Goal: Information Seeking & Learning: Learn about a topic

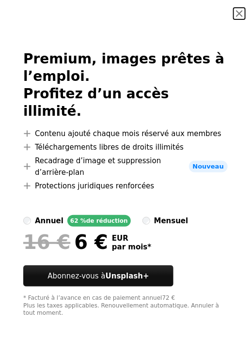
click at [235, 14] on button "An X shape" at bounding box center [240, 14] width 12 height 12
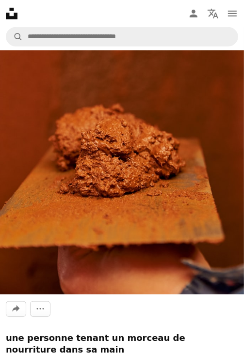
scroll to position [155, 0]
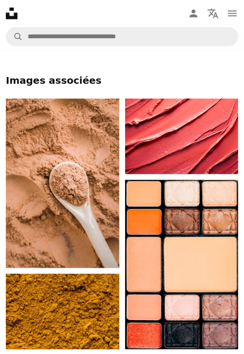
scroll to position [423, 0]
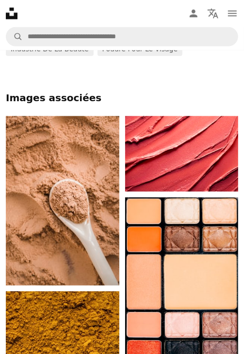
click at [76, 196] on img at bounding box center [62, 201] width 113 height 170
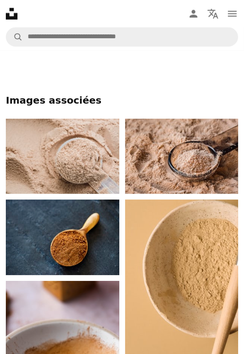
scroll to position [786, 0]
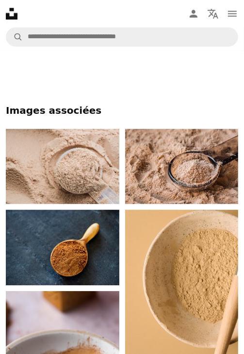
click at [84, 129] on img at bounding box center [62, 167] width 113 height 76
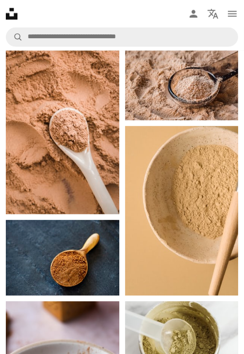
scroll to position [340, 0]
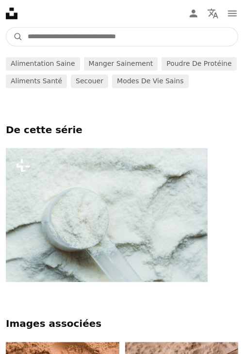
click at [67, 38] on input "Rechercher des visuels sur tout le site" at bounding box center [130, 37] width 215 height 18
type input "**********"
click button "A magnifying glass" at bounding box center [14, 37] width 16 height 18
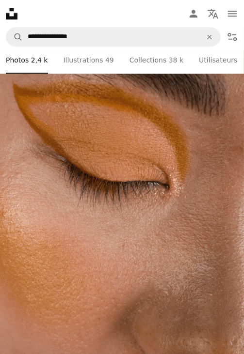
scroll to position [1975, 0]
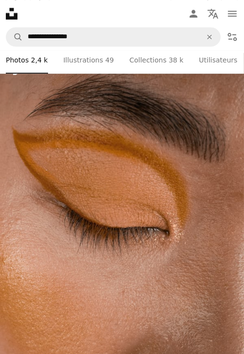
click at [83, 230] on img at bounding box center [122, 236] width 244 height 366
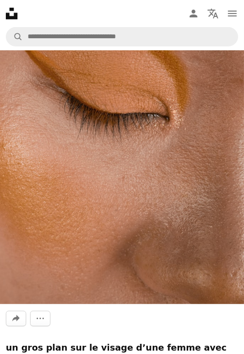
scroll to position [158, 0]
